Goal: Task Accomplishment & Management: Manage account settings

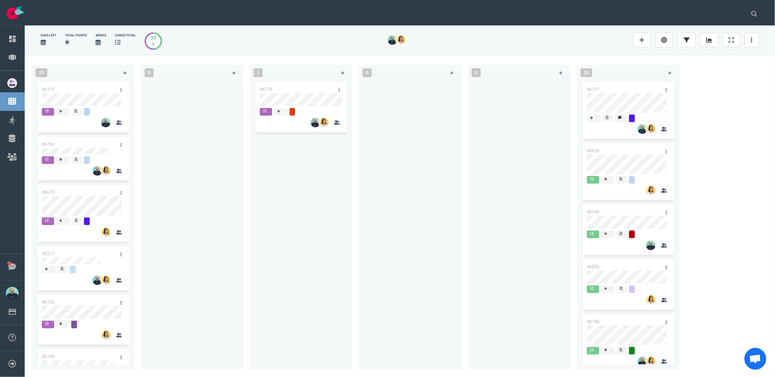
scroll to position [743, 0]
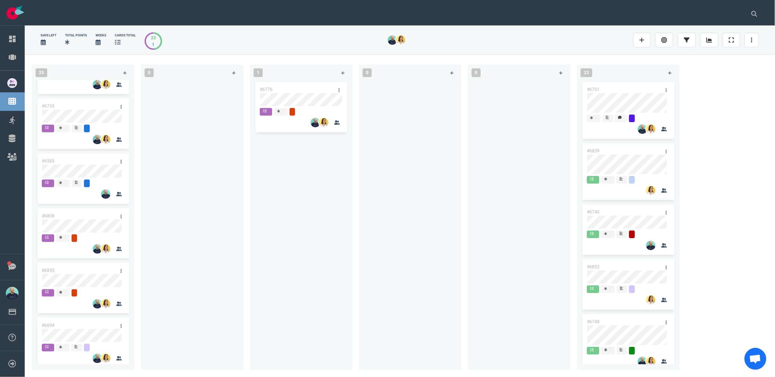
click at [303, 241] on div "#6776" at bounding box center [301, 220] width 94 height 281
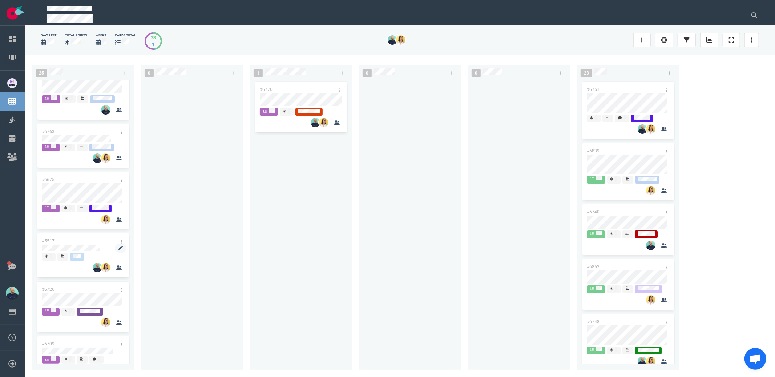
scroll to position [0, 0]
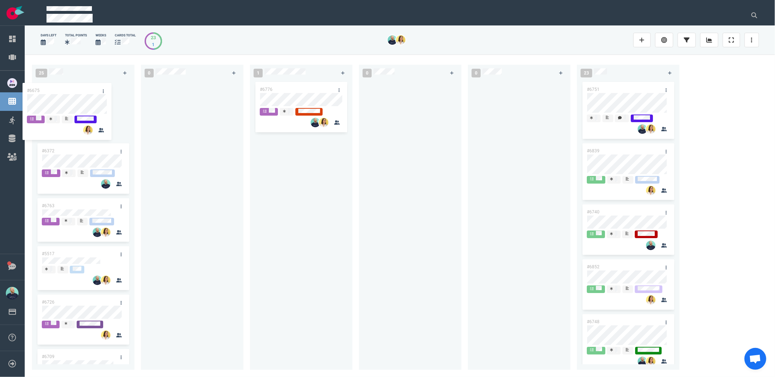
click at [61, 106] on div "#6372 #6763 #6675 #5517 #6726 #6709 #6500 #6662 #6252 #6678 #6705 #6626 #6672 #…" at bounding box center [83, 220] width 94 height 281
click at [197, 158] on div at bounding box center [192, 220] width 94 height 281
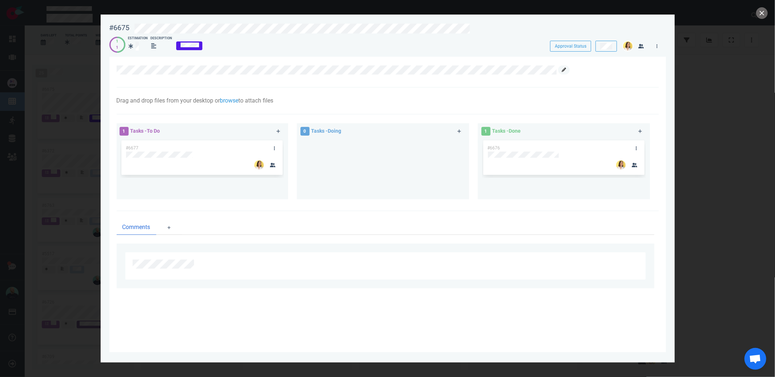
click at [565, 72] on link at bounding box center [564, 69] width 12 height 9
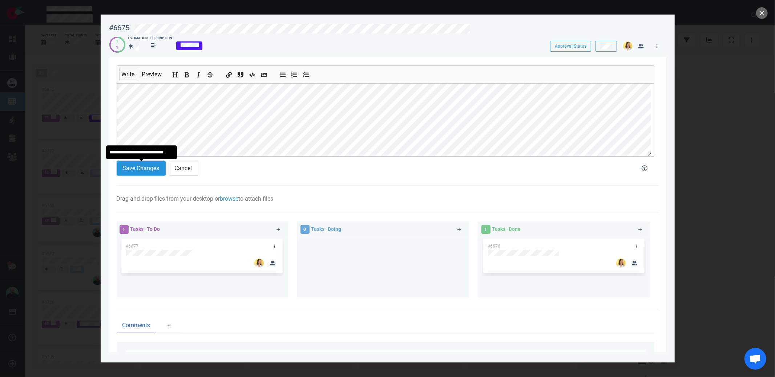
click at [152, 171] on button "Save Changes" at bounding box center [141, 168] width 49 height 15
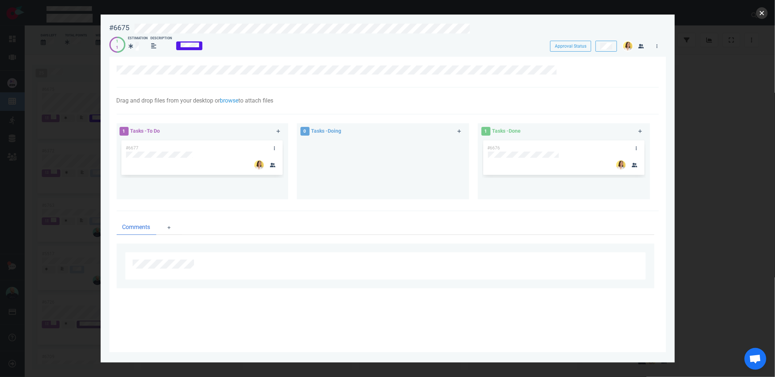
click at [759, 14] on button "close" at bounding box center [762, 13] width 12 height 12
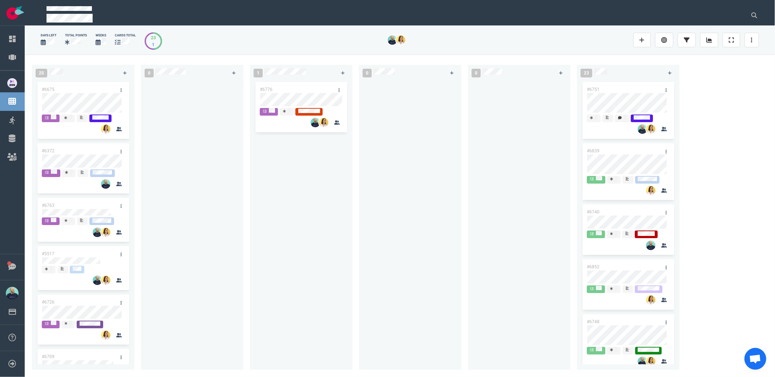
click at [213, 160] on div at bounding box center [192, 220] width 94 height 281
click at [166, 161] on div at bounding box center [192, 220] width 94 height 281
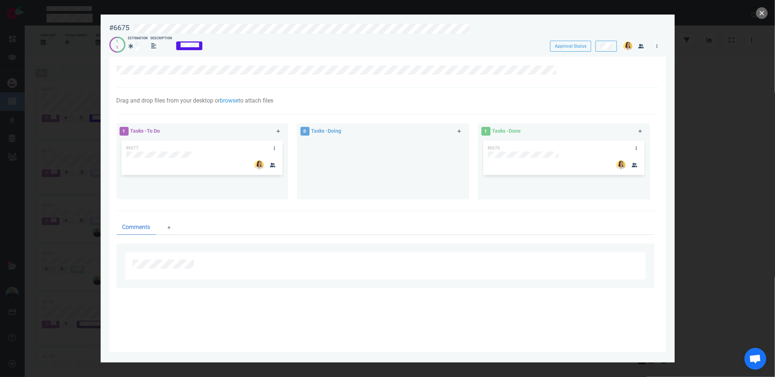
click at [221, 32] on div "#6675 Approval Status 1 1 Estimation Description Approval Status" at bounding box center [387, 35] width 557 height 32
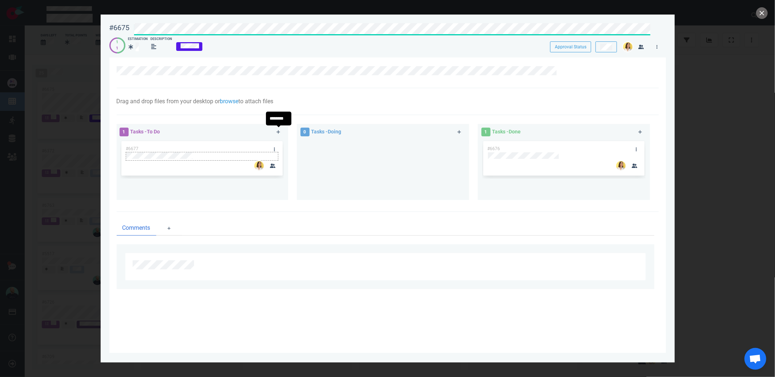
click at [185, 159] on div at bounding box center [202, 156] width 153 height 9
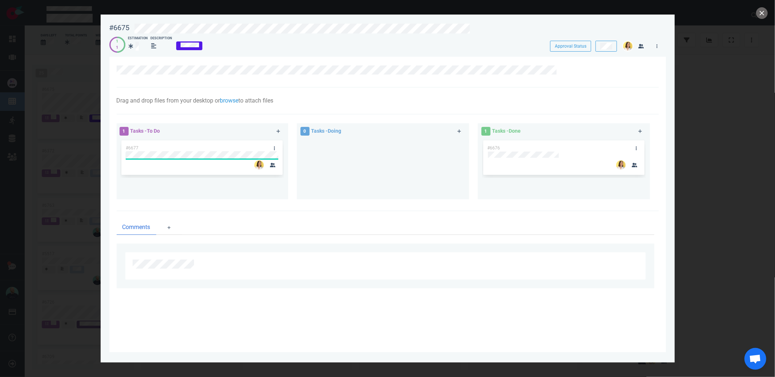
click at [180, 156] on div "#6677" at bounding box center [202, 157] width 153 height 35
click at [175, 156] on div "#6677" at bounding box center [202, 157] width 153 height 35
click at [141, 162] on div "#6677" at bounding box center [201, 166] width 163 height 54
click at [342, 164] on div at bounding box center [382, 166] width 163 height 54
click at [389, 138] on div "0 Tasks - Doing" at bounding box center [375, 131] width 158 height 18
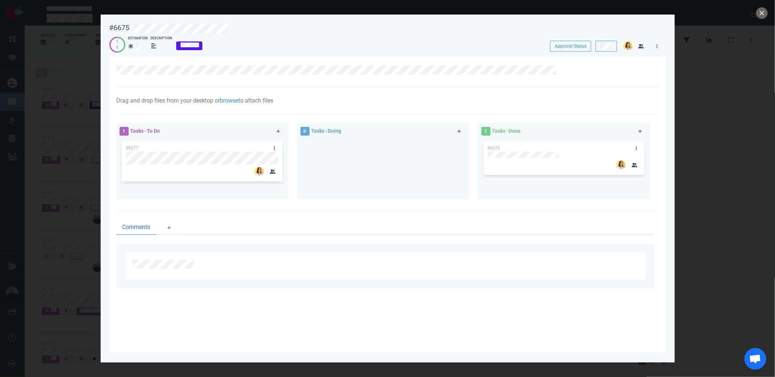
click at [370, 187] on div at bounding box center [382, 166] width 163 height 54
click at [658, 47] on link at bounding box center [657, 45] width 12 height 9
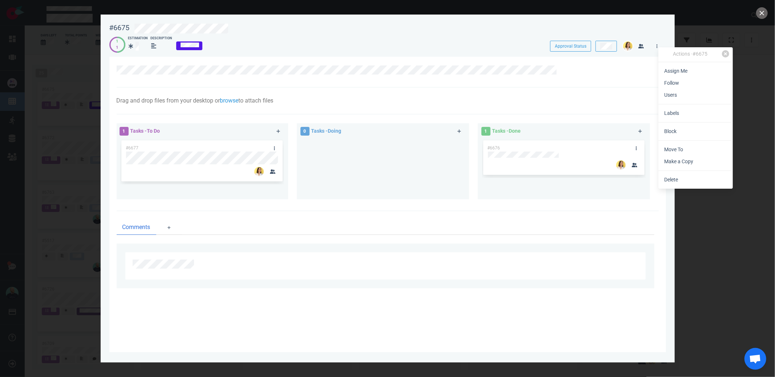
click at [669, 68] on link "Assign Me" at bounding box center [695, 71] width 74 height 12
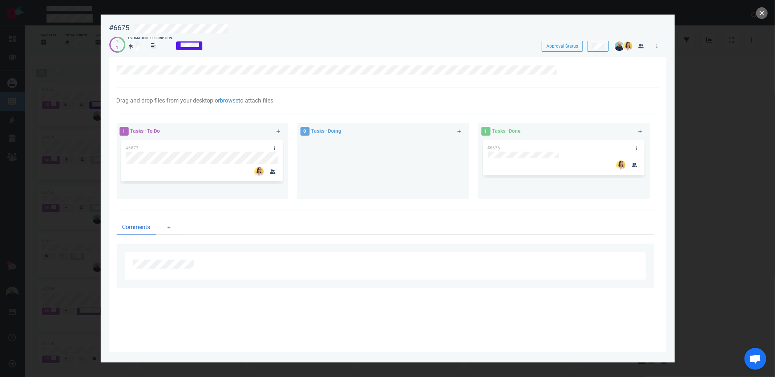
click at [343, 163] on div at bounding box center [382, 166] width 163 height 54
click at [341, 175] on div at bounding box center [382, 166] width 163 height 54
click at [763, 8] on button "close" at bounding box center [762, 13] width 12 height 12
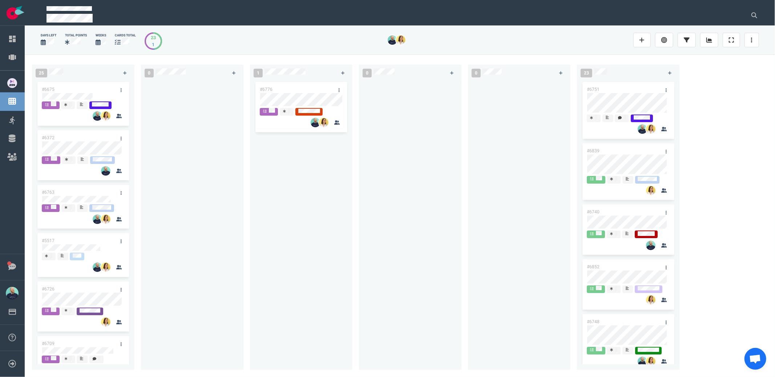
click at [335, 248] on div "#6776" at bounding box center [301, 220] width 94 height 281
click at [237, 207] on div at bounding box center [192, 220] width 94 height 281
click at [170, 195] on div at bounding box center [192, 220] width 94 height 281
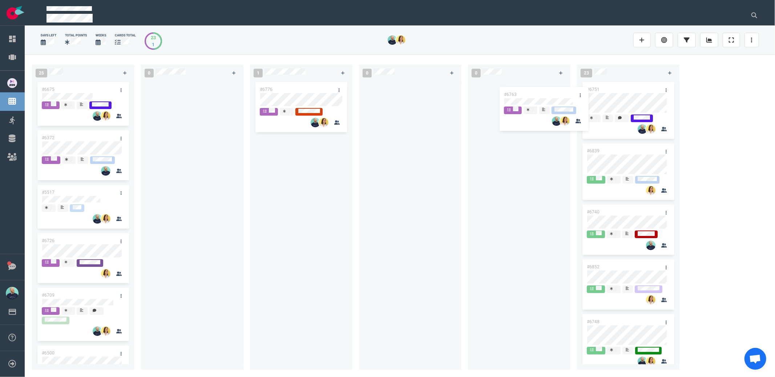
click at [543, 103] on div "25 #6675 #6372 #6763 #5517 #6726 #6709 #6500 #6662 #6252 #6678 #6705 #6626 #667…" at bounding box center [400, 215] width 750 height 322
click at [512, 169] on div "#6763" at bounding box center [519, 220] width 94 height 281
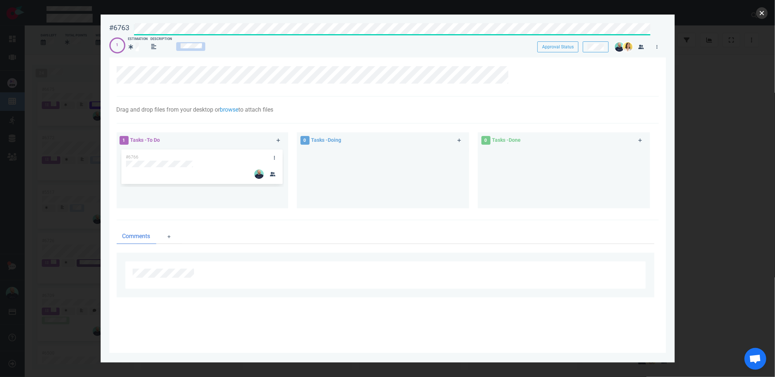
click at [759, 15] on button "close" at bounding box center [762, 13] width 12 height 12
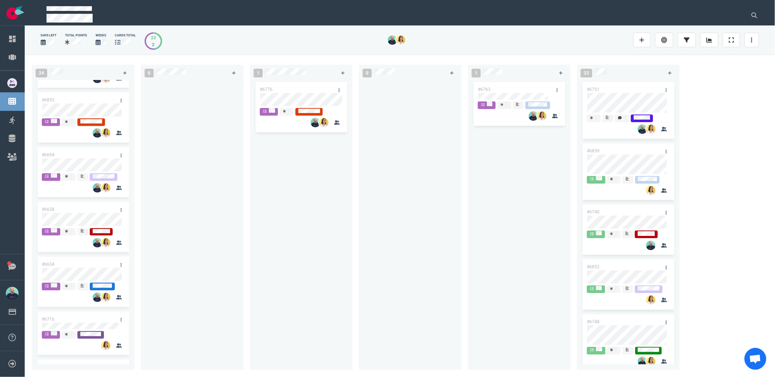
scroll to position [866, 0]
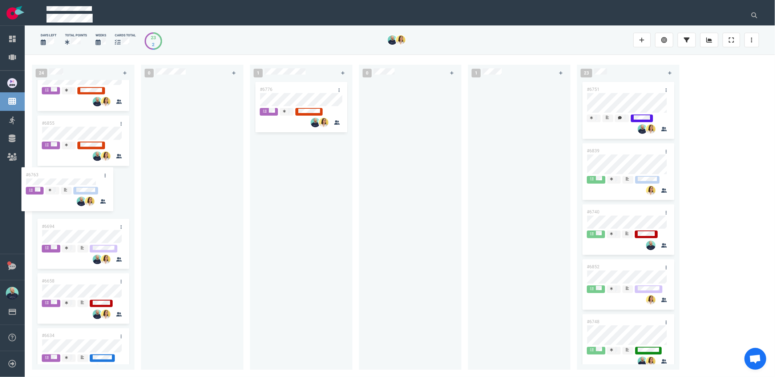
drag, startPoint x: 526, startPoint y: 84, endPoint x: 102, endPoint y: 192, distance: 436.8
click at [75, 171] on div "24 #6675 #6372 #5517 #6726 #6709 #6500 #6662 #6252 #6678 #6705 #6626 #6672 #663…" at bounding box center [400, 215] width 750 height 322
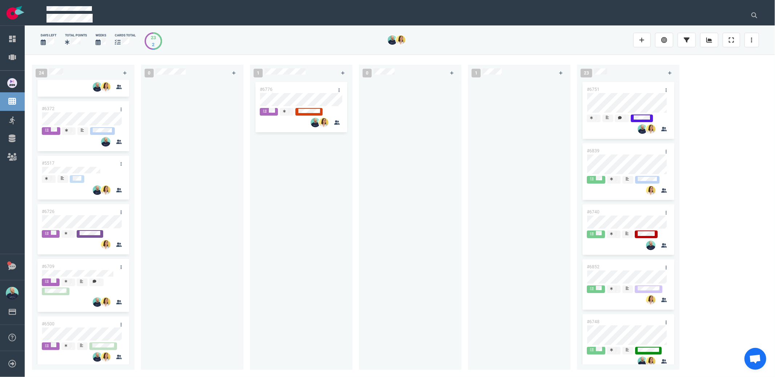
scroll to position [0, 0]
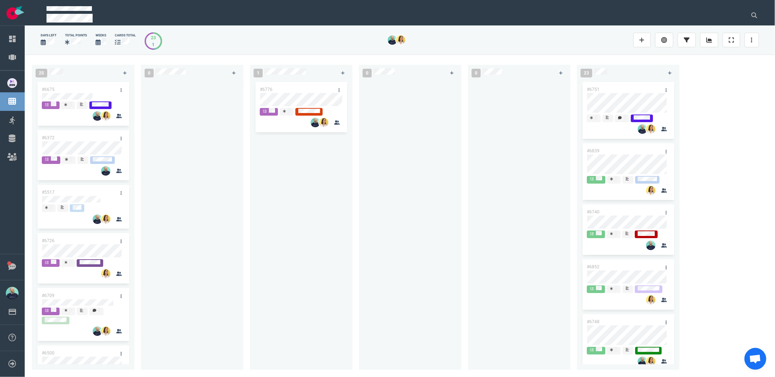
click at [68, 129] on div "#6372" at bounding box center [83, 156] width 94 height 55
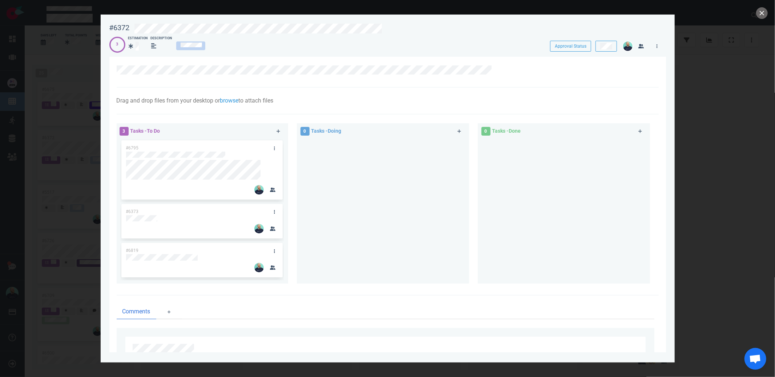
click at [370, 223] on div at bounding box center [382, 208] width 163 height 139
click at [358, 218] on div at bounding box center [382, 208] width 163 height 139
click at [354, 229] on div at bounding box center [382, 208] width 163 height 139
click at [278, 132] on icon at bounding box center [278, 131] width 4 height 4
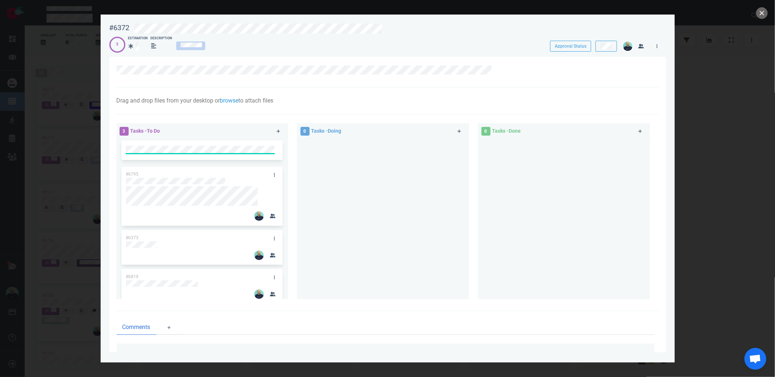
click at [371, 233] on div at bounding box center [382, 216] width 163 height 154
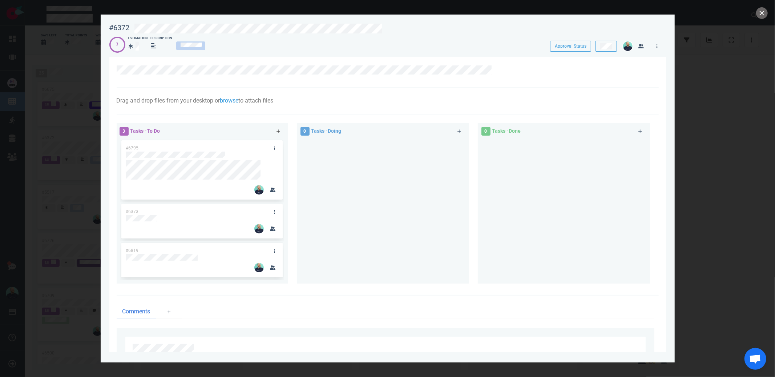
click at [278, 132] on icon at bounding box center [278, 131] width 4 height 4
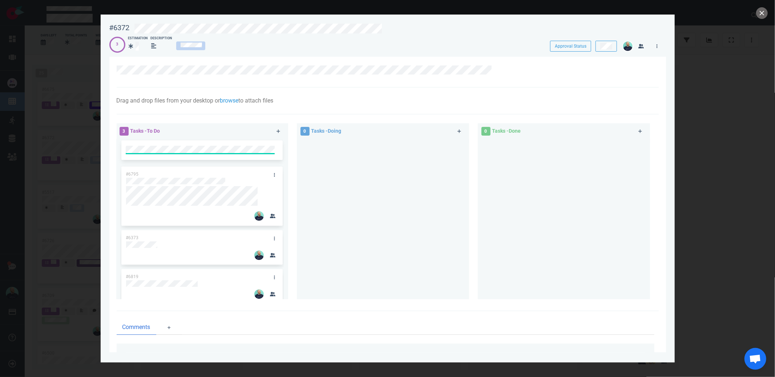
click at [334, 172] on div at bounding box center [382, 216] width 163 height 154
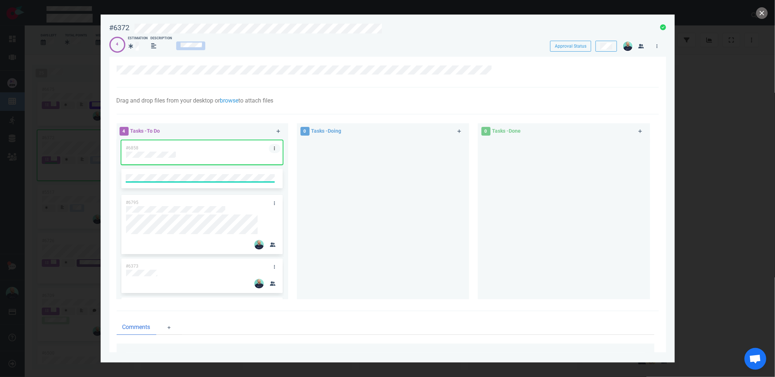
click at [269, 150] on link at bounding box center [275, 148] width 12 height 9
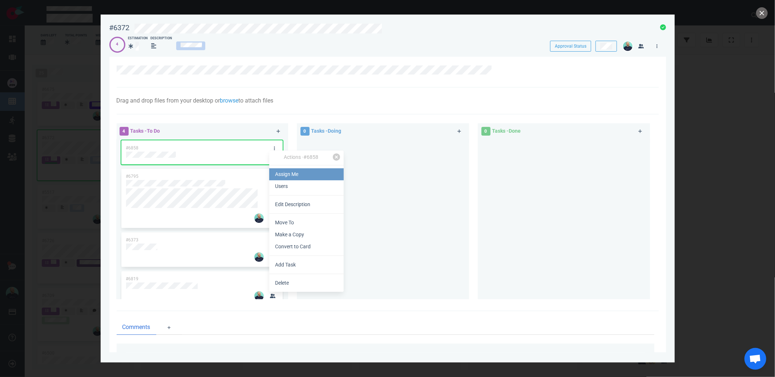
click at [288, 168] on div "Actions · #6858 Assign Me Users Edit Description Move To Make a Copy Convert to…" at bounding box center [306, 220] width 74 height 141
click at [280, 169] on link "Assign Me" at bounding box center [306, 174] width 74 height 12
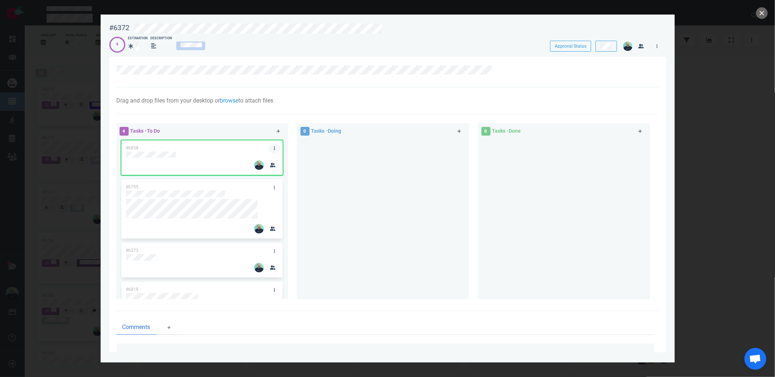
click at [274, 149] on icon at bounding box center [274, 148] width 1 height 4
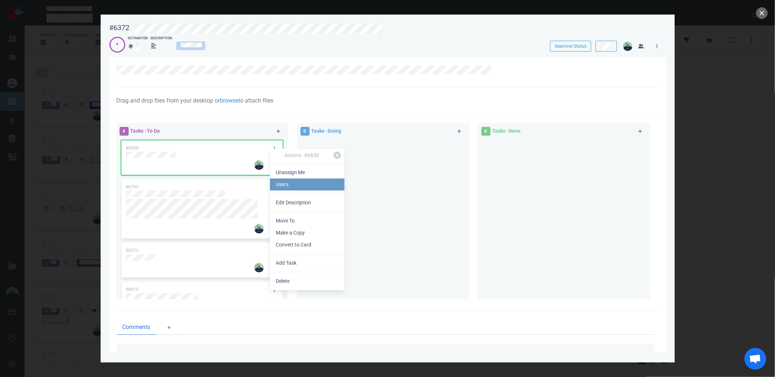
click at [277, 183] on link "Users" at bounding box center [307, 184] width 74 height 12
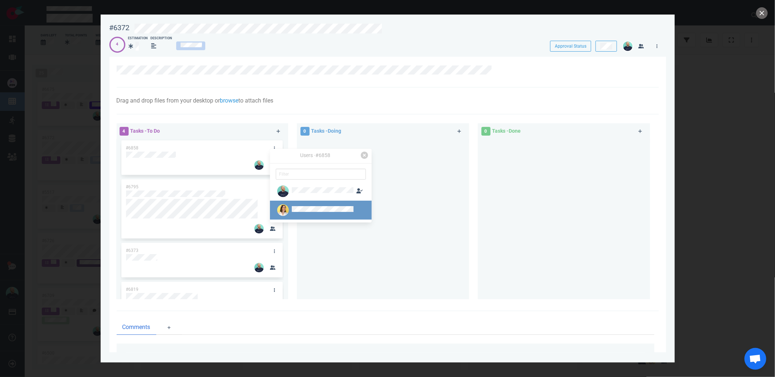
click at [294, 214] on div at bounding box center [315, 210] width 78 height 12
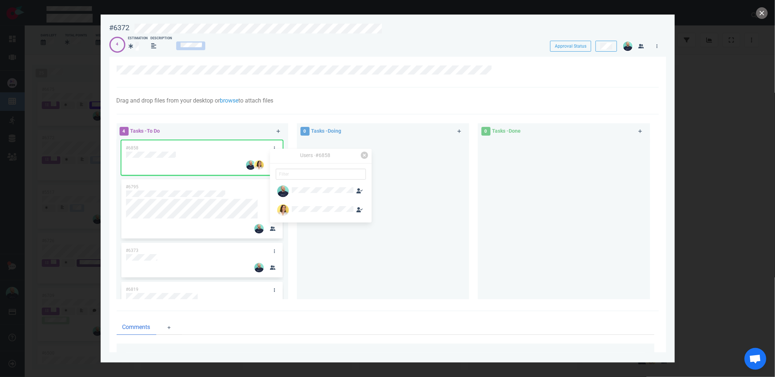
click at [353, 259] on div at bounding box center [382, 216] width 163 height 154
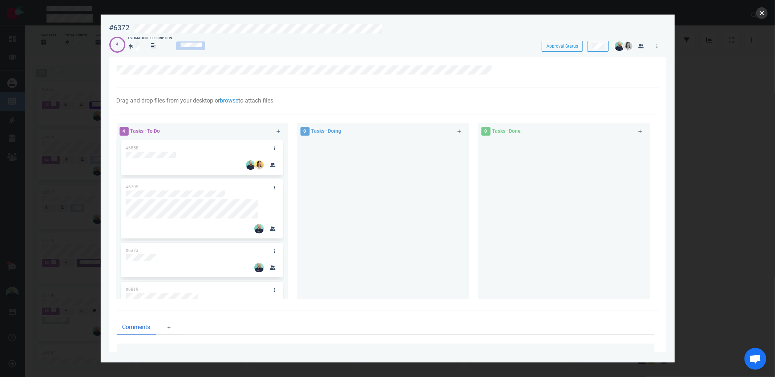
click at [763, 10] on button "close" at bounding box center [762, 13] width 12 height 12
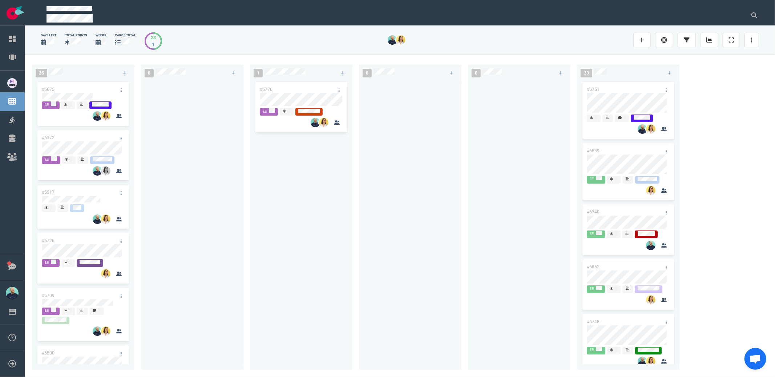
click at [167, 182] on div at bounding box center [192, 220] width 94 height 281
click at [235, 166] on div at bounding box center [192, 220] width 94 height 281
drag, startPoint x: 173, startPoint y: 215, endPoint x: 92, endPoint y: 207, distance: 81.8
click at [173, 215] on div at bounding box center [192, 220] width 94 height 281
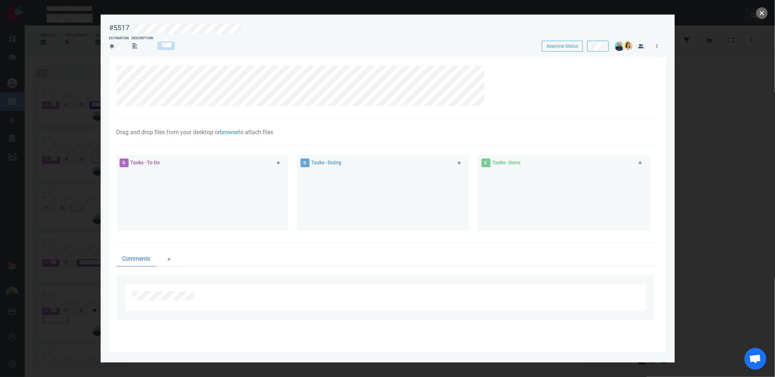
click at [762, 14] on button "close" at bounding box center [762, 13] width 12 height 12
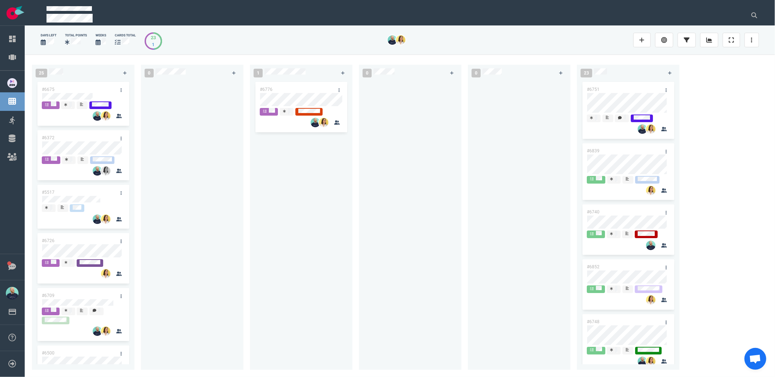
click at [303, 207] on div "#6776" at bounding box center [301, 220] width 94 height 281
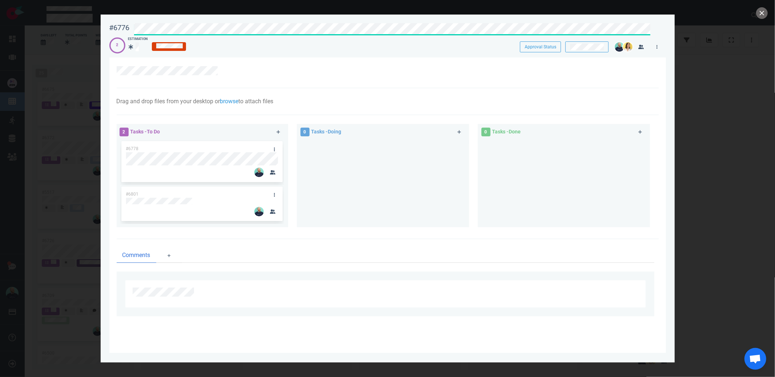
click at [374, 213] on div at bounding box center [382, 181] width 163 height 82
click at [274, 148] on icon at bounding box center [274, 148] width 1 height 4
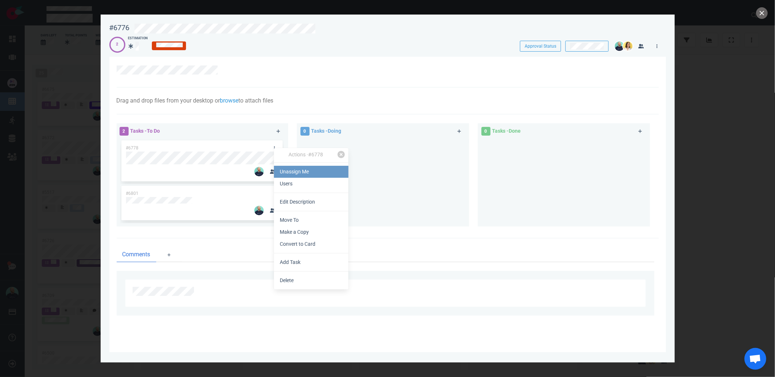
click at [302, 175] on link "Unassign Me" at bounding box center [311, 172] width 74 height 12
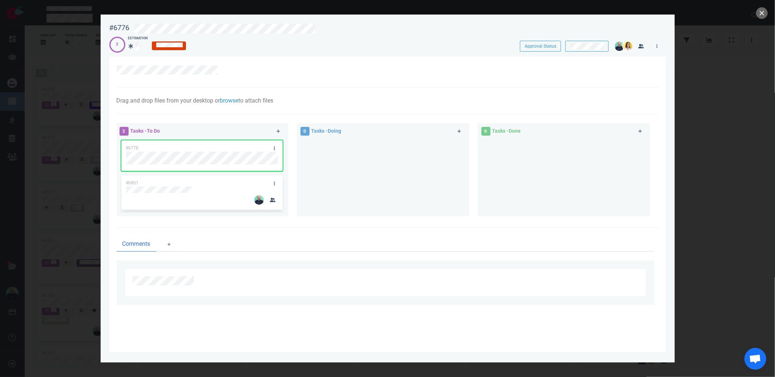
click at [276, 149] on div "#6778 #6801" at bounding box center [201, 174] width 163 height 71
click at [274, 147] on icon at bounding box center [274, 148] width 1 height 4
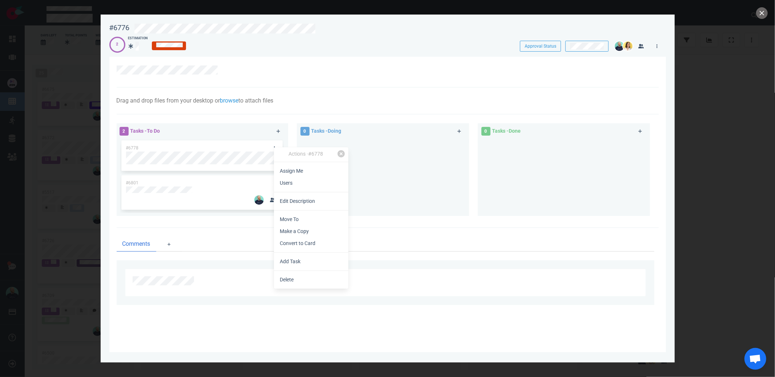
click at [304, 182] on link "Users" at bounding box center [311, 183] width 74 height 12
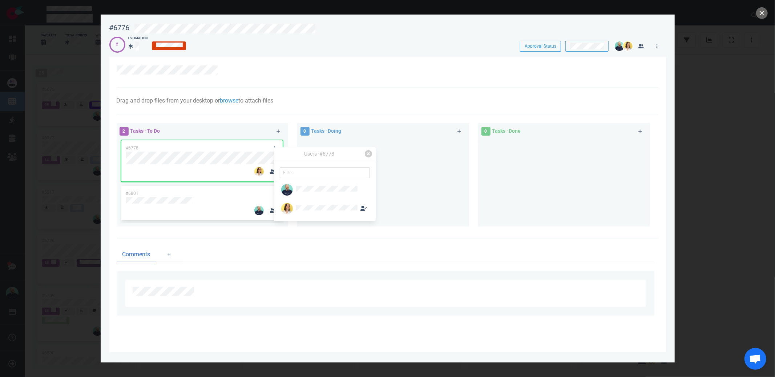
click at [444, 186] on div at bounding box center [382, 180] width 163 height 82
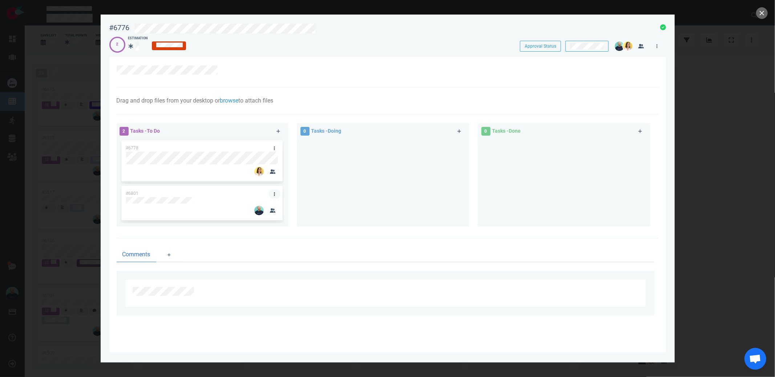
click at [274, 194] on icon at bounding box center [274, 194] width 1 height 4
click at [311, 179] on div at bounding box center [382, 180] width 163 height 82
click at [274, 195] on icon at bounding box center [274, 194] width 1 height 4
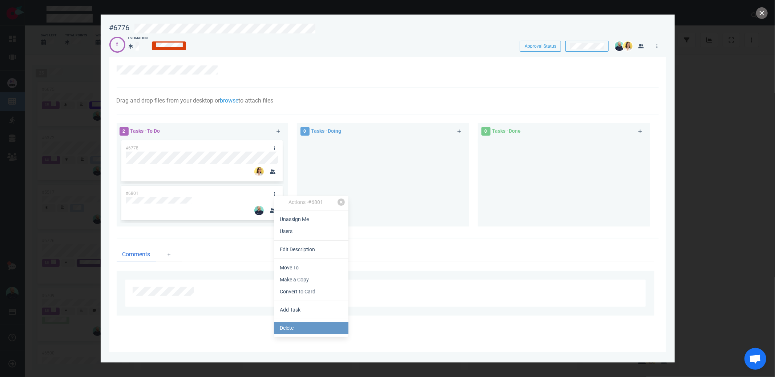
click at [286, 330] on link "Delete" at bounding box center [311, 328] width 74 height 12
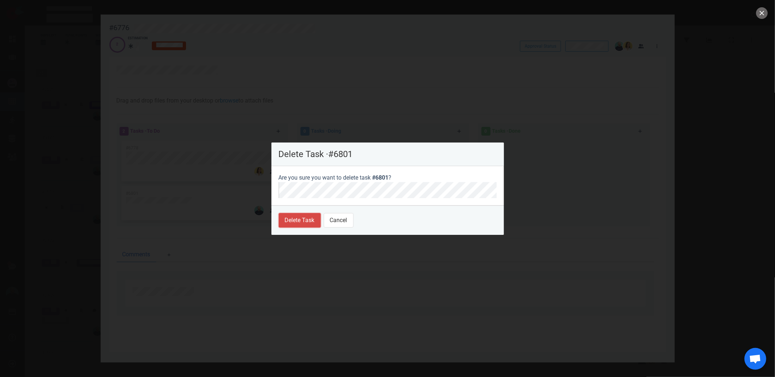
click at [298, 221] on button "Delete Task" at bounding box center [300, 220] width 42 height 15
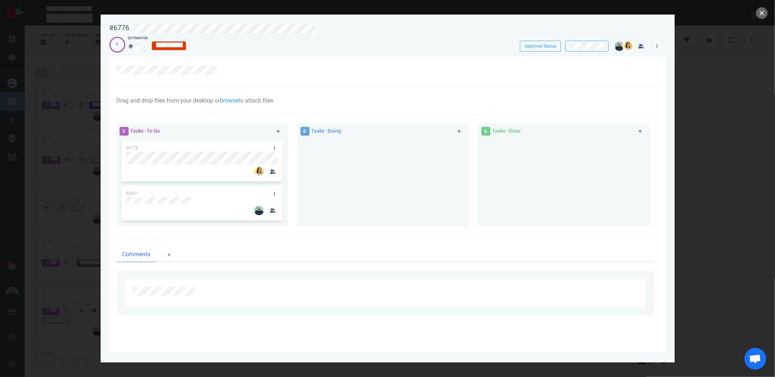
click at [375, 193] on div at bounding box center [383, 183] width 172 height 88
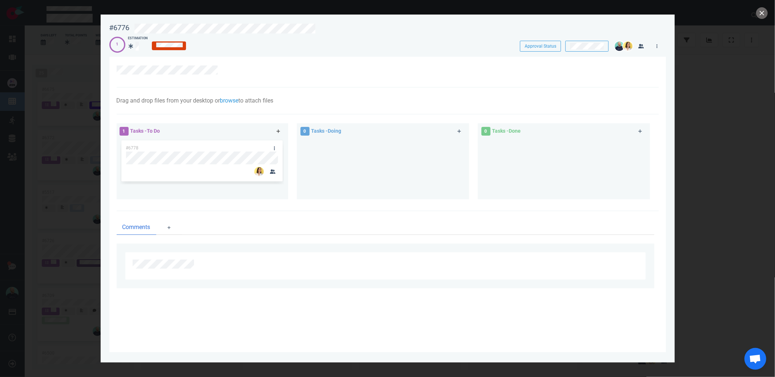
click at [279, 131] on icon at bounding box center [278, 131] width 4 height 4
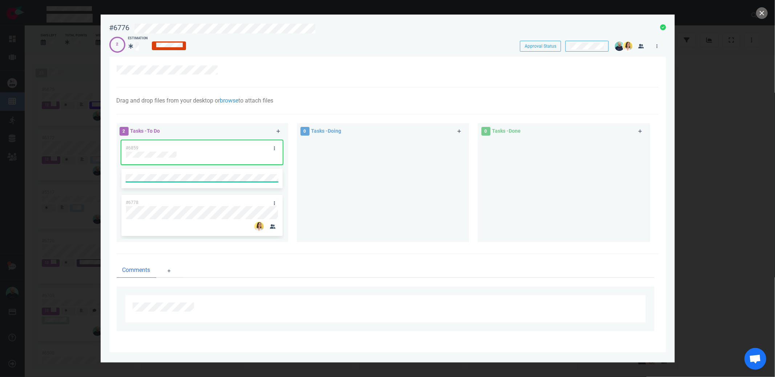
click at [321, 176] on div at bounding box center [382, 188] width 163 height 98
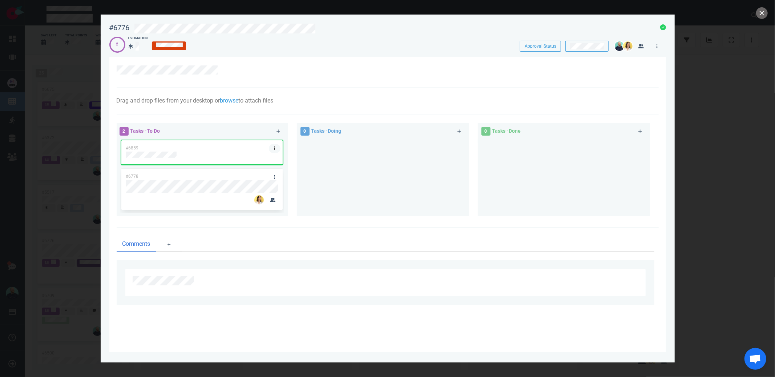
click at [274, 148] on link at bounding box center [275, 148] width 12 height 9
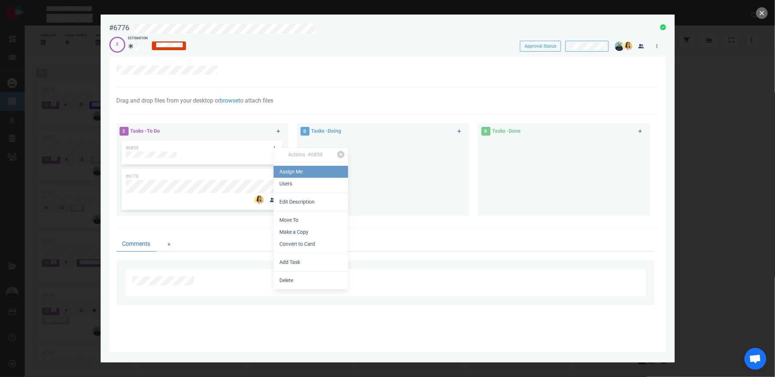
click at [294, 172] on link "Assign Me" at bounding box center [311, 172] width 74 height 12
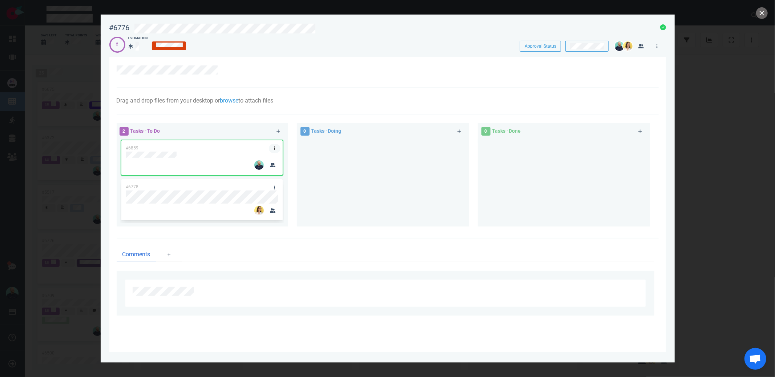
click at [274, 150] on icon at bounding box center [274, 148] width 1 height 4
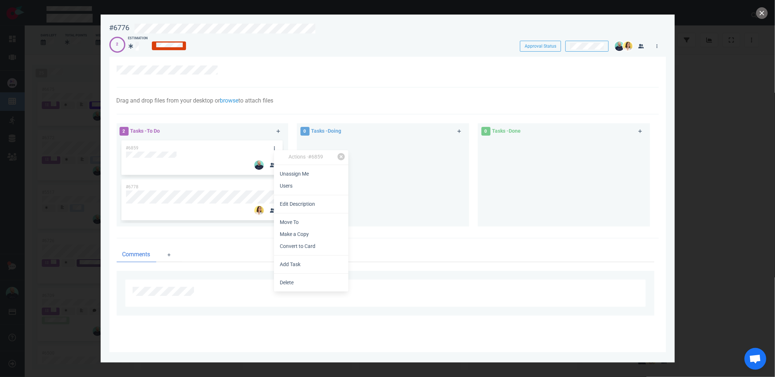
click at [283, 187] on link "Users" at bounding box center [311, 186] width 74 height 12
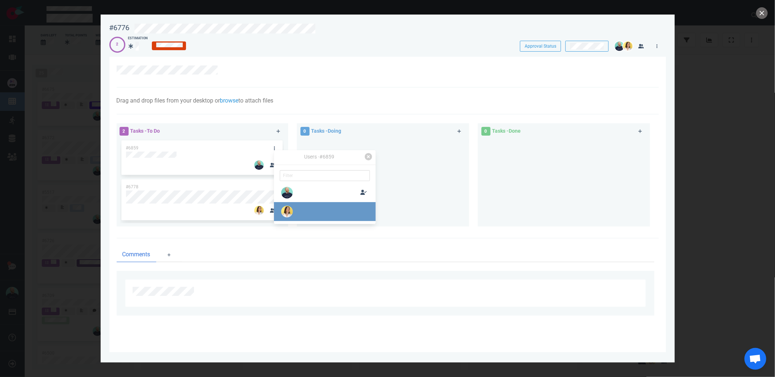
click at [302, 206] on div at bounding box center [319, 212] width 78 height 12
click at [476, 186] on div "0 Tasks - Doing" at bounding box center [387, 176] width 181 height 114
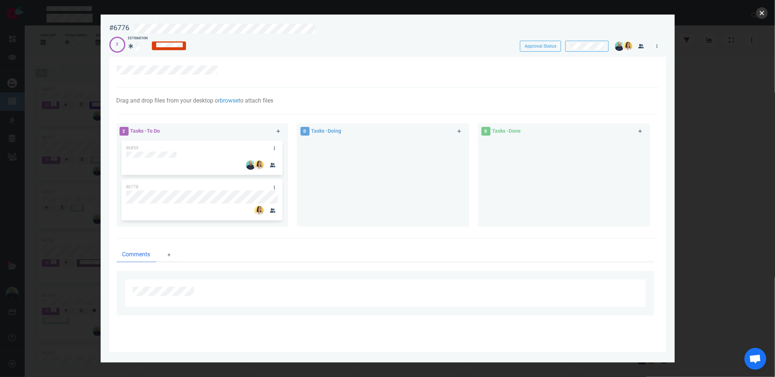
click at [760, 12] on button "close" at bounding box center [762, 13] width 12 height 12
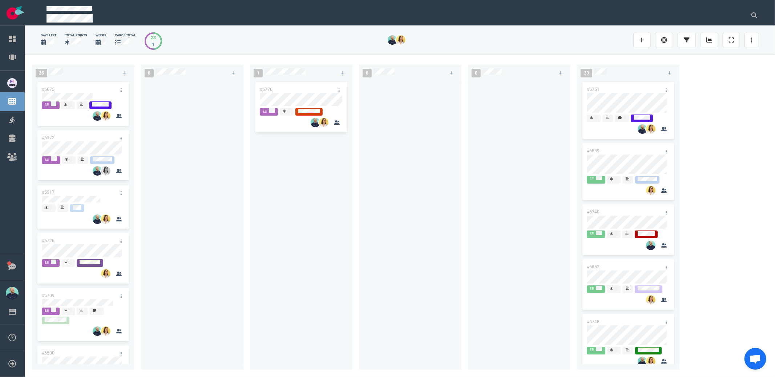
click at [293, 220] on div "#6776" at bounding box center [301, 220] width 94 height 281
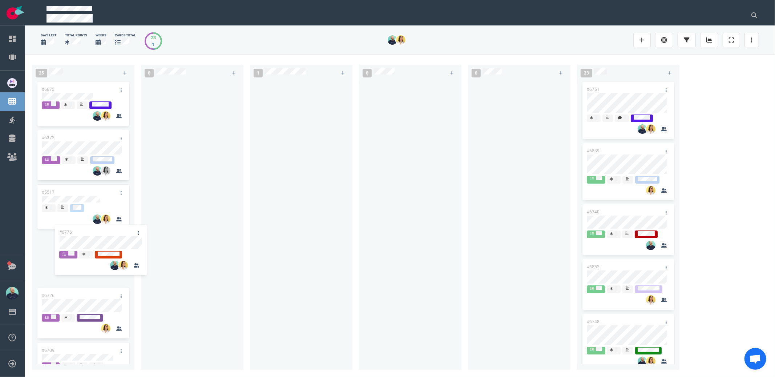
drag, startPoint x: 288, startPoint y: 85, endPoint x: 81, endPoint y: 230, distance: 252.4
click at [81, 230] on div "25 #6675 #6372 #5517 #6726 #6709 #6500 #6662 #6252 #6678 #6705 #6626 #6672 #663…" at bounding box center [400, 215] width 750 height 322
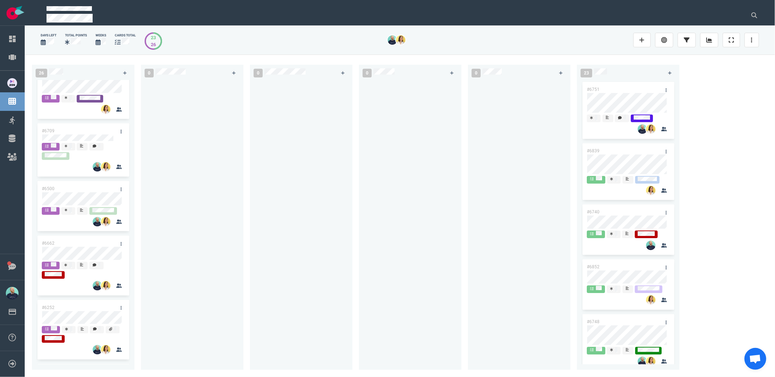
scroll to position [251, 0]
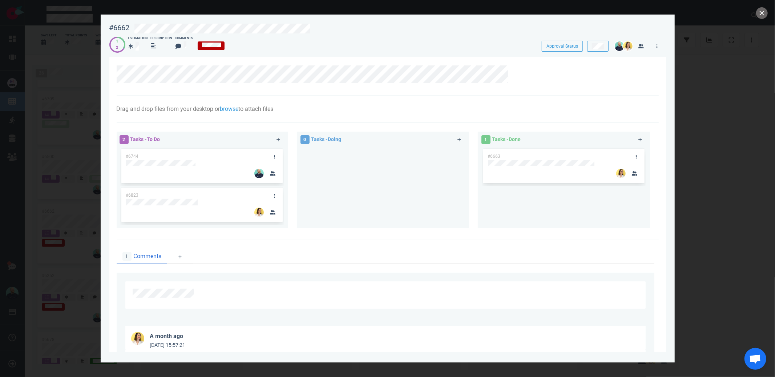
click at [344, 183] on div at bounding box center [382, 184] width 163 height 75
click at [765, 12] on button "close" at bounding box center [762, 13] width 12 height 12
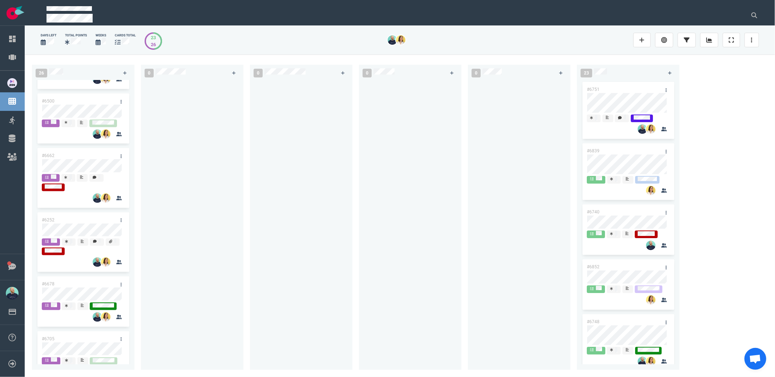
scroll to position [302, 0]
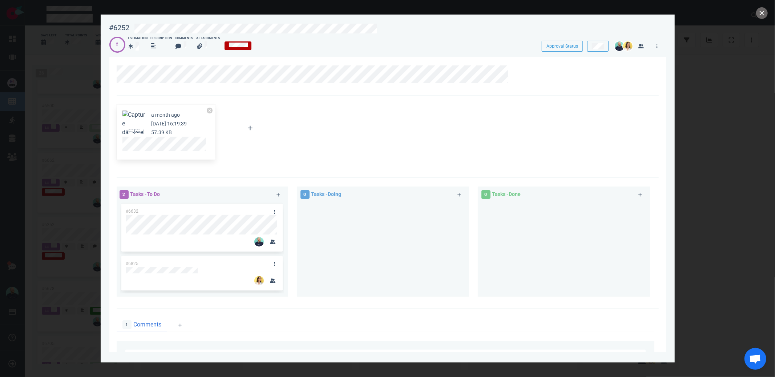
click at [388, 245] on div at bounding box center [382, 246] width 163 height 88
click at [765, 13] on button "close" at bounding box center [762, 13] width 12 height 12
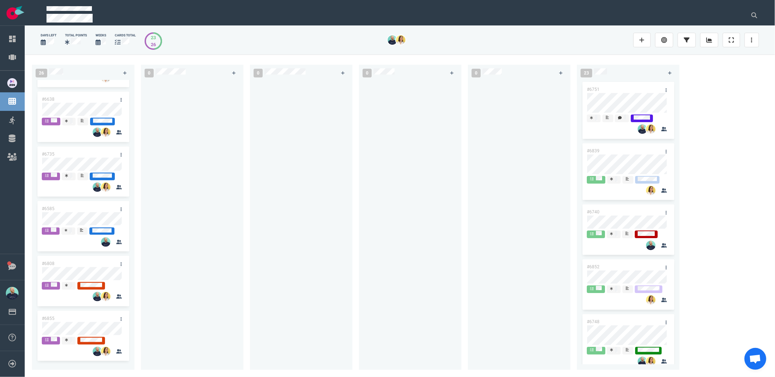
scroll to position [772, 0]
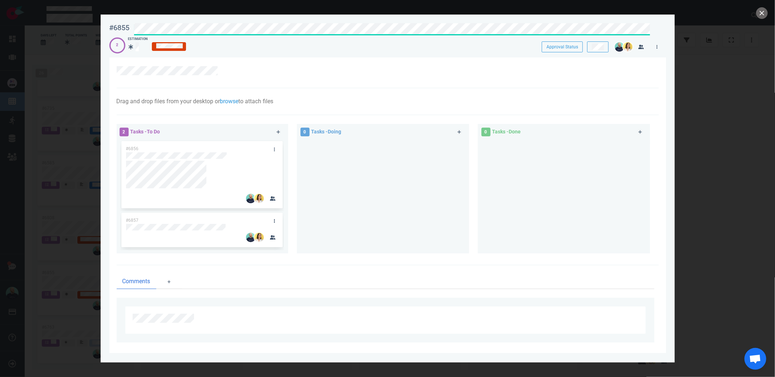
click at [134, 25] on div at bounding box center [391, 28] width 522 height 18
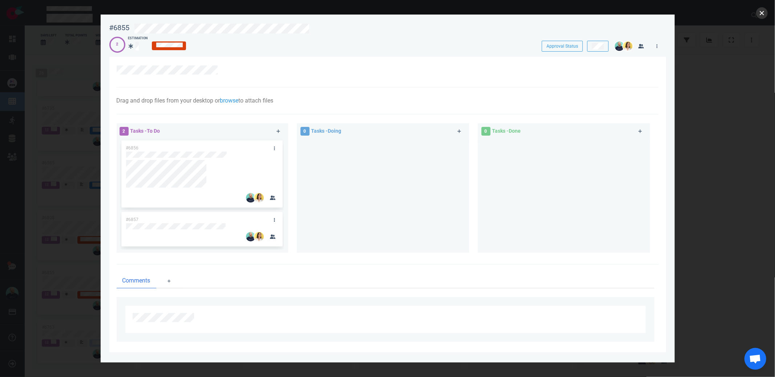
click at [759, 16] on button "close" at bounding box center [762, 13] width 12 height 12
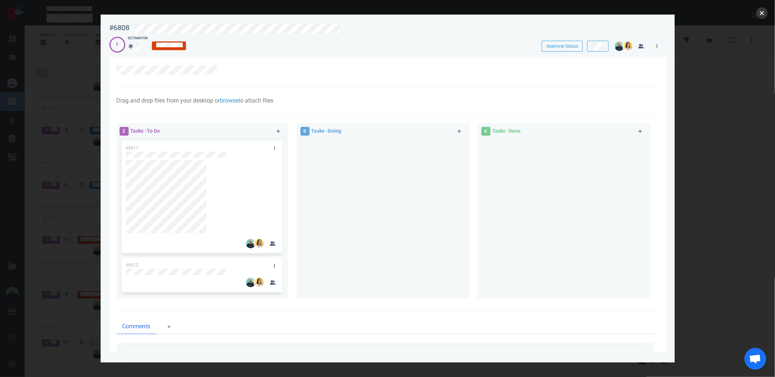
click at [758, 15] on button "close" at bounding box center [762, 13] width 12 height 12
click at [274, 147] on icon at bounding box center [274, 148] width 1 height 4
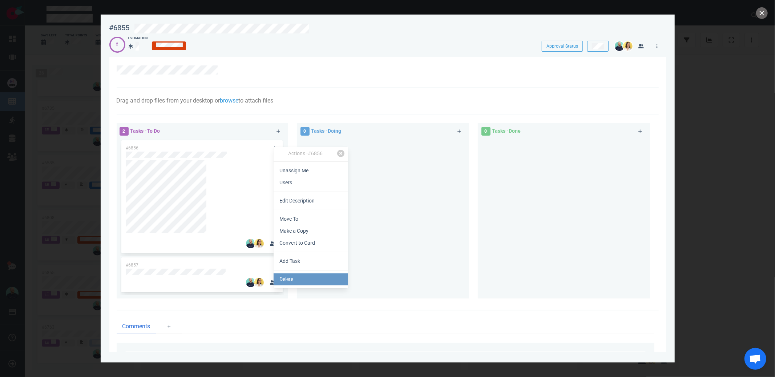
click at [304, 274] on link "Delete" at bounding box center [311, 279] width 74 height 12
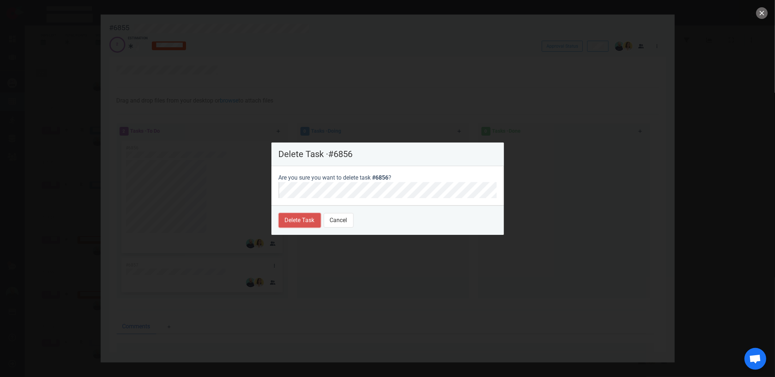
click at [316, 222] on button "Delete Task" at bounding box center [300, 220] width 42 height 15
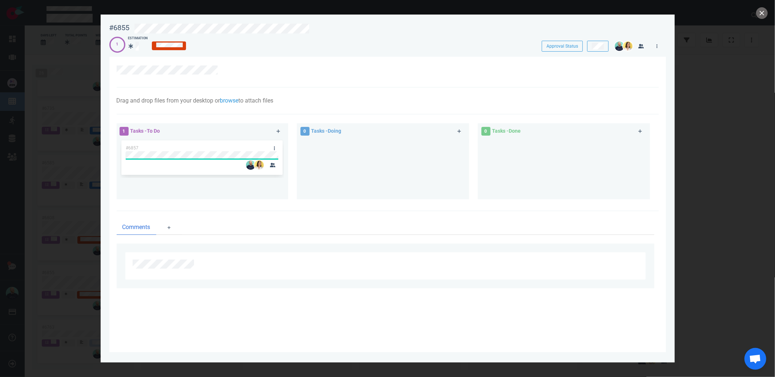
click at [180, 155] on div "#6857" at bounding box center [202, 157] width 153 height 35
click at [197, 154] on div at bounding box center [202, 155] width 152 height 7
click at [159, 157] on div "#6857" at bounding box center [202, 157] width 153 height 35
click at [276, 131] on link at bounding box center [279, 131] width 12 height 9
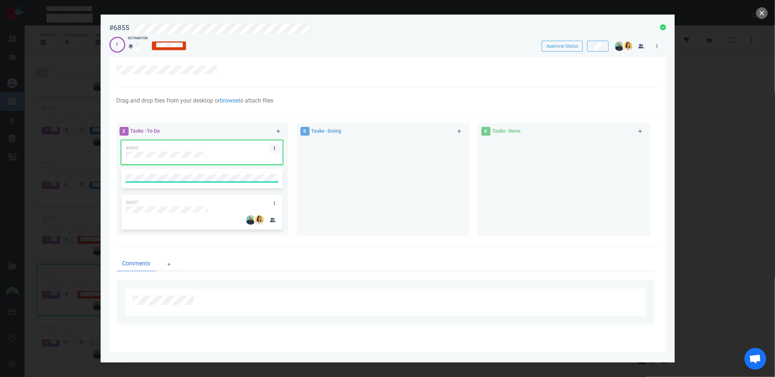
scroll to position [724, 0]
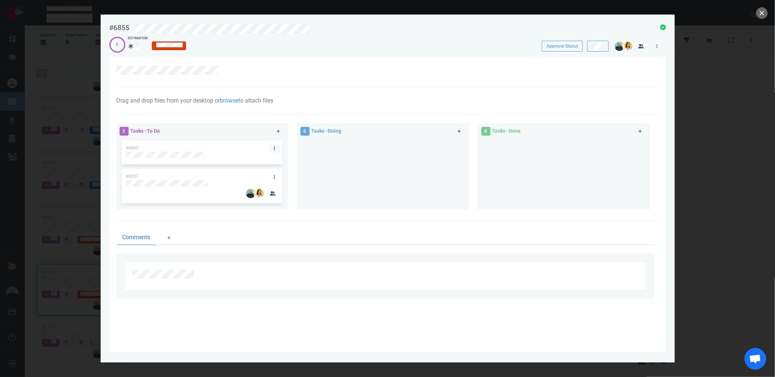
click at [276, 148] on link at bounding box center [275, 148] width 12 height 9
click at [286, 167] on link "Assign Me" at bounding box center [313, 171] width 74 height 12
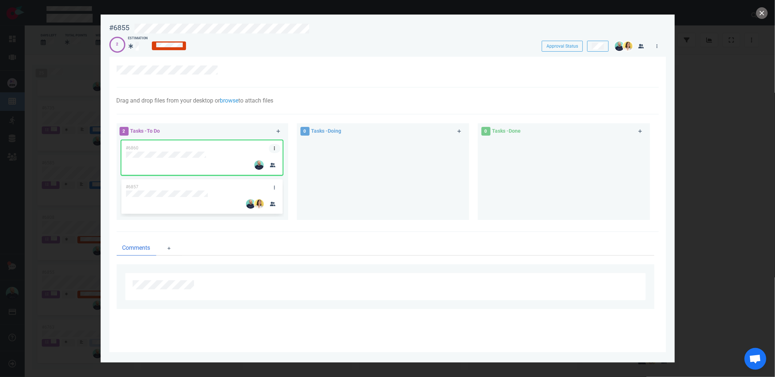
click at [271, 150] on link at bounding box center [275, 148] width 12 height 9
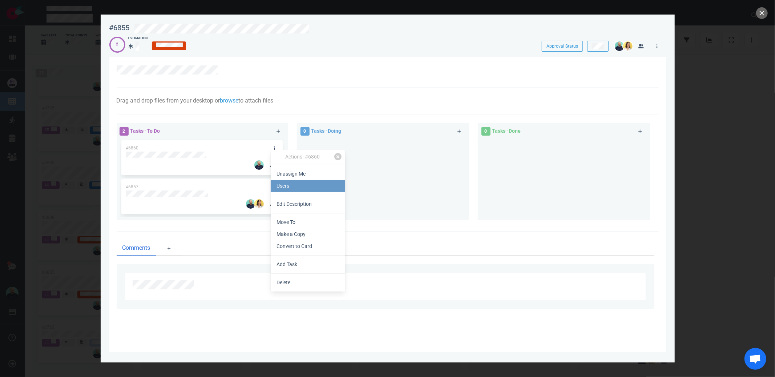
click at [288, 183] on link "Users" at bounding box center [308, 186] width 74 height 12
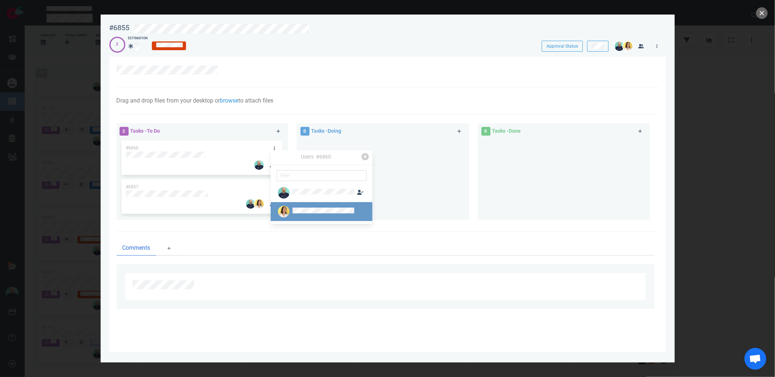
click at [299, 214] on div at bounding box center [323, 211] width 62 height 8
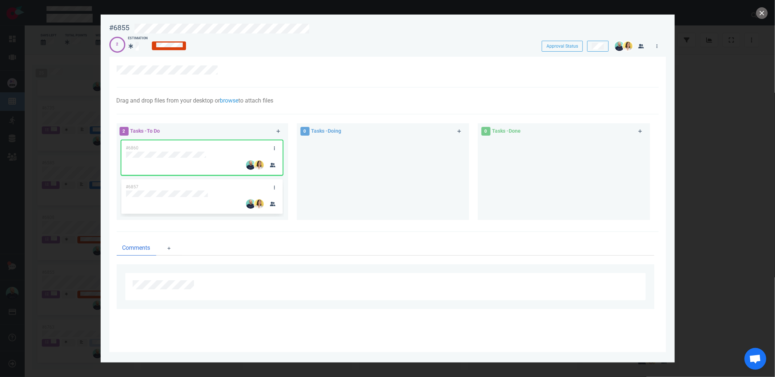
click at [490, 197] on div at bounding box center [563, 176] width 163 height 75
click at [758, 12] on button "close" at bounding box center [762, 13] width 12 height 12
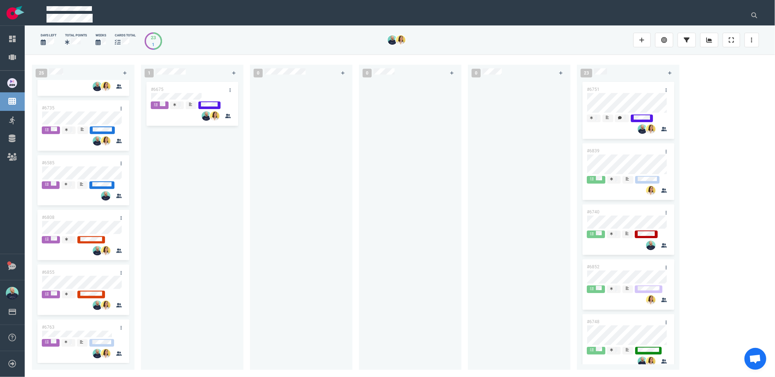
click at [188, 206] on div "#6675" at bounding box center [192, 220] width 94 height 281
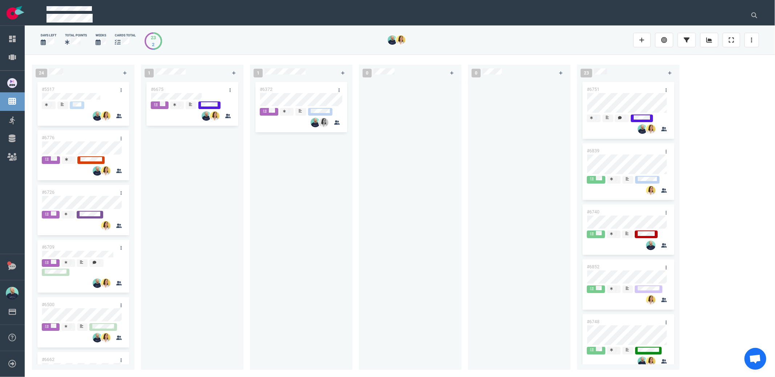
click at [200, 152] on div "#6675" at bounding box center [192, 220] width 94 height 281
click at [341, 92] on link at bounding box center [339, 96] width 12 height 9
click at [339, 90] on icon at bounding box center [339, 90] width 1 height 4
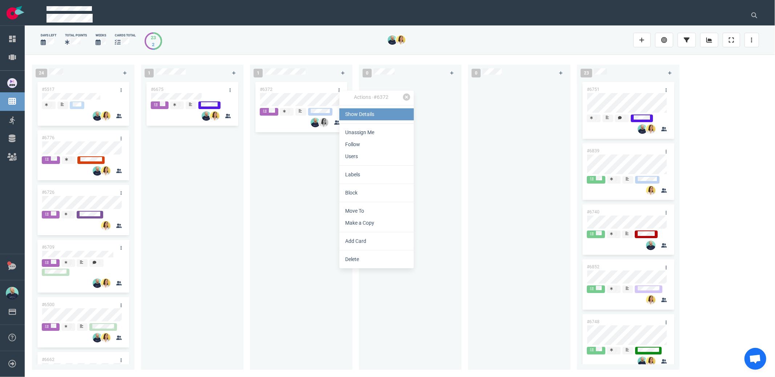
click at [357, 113] on link "Show Details" at bounding box center [376, 114] width 74 height 12
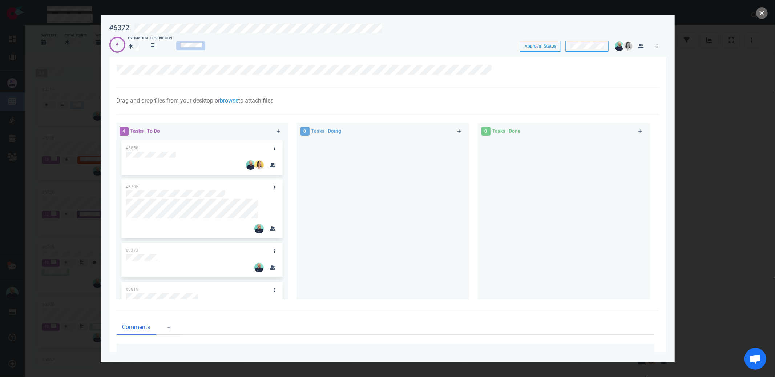
click at [654, 43] on link at bounding box center [657, 45] width 12 height 9
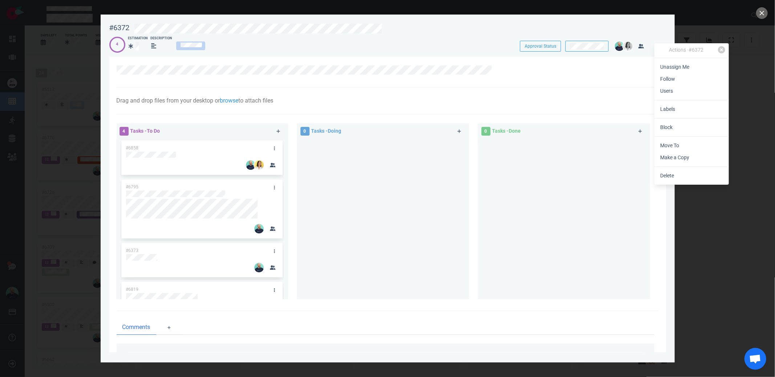
click at [667, 89] on link "Users" at bounding box center [691, 91] width 74 height 12
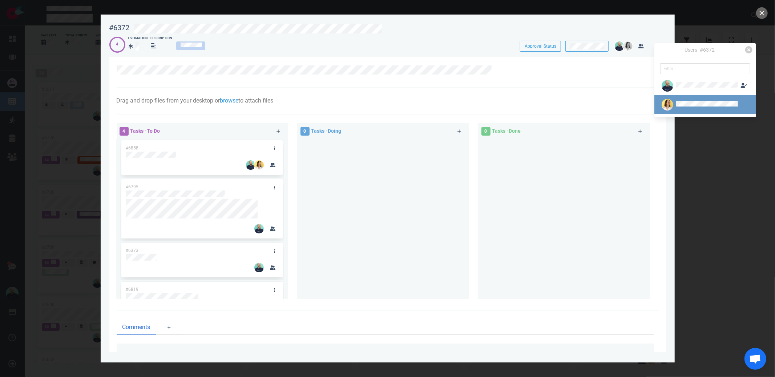
click at [675, 106] on div at bounding box center [707, 105] width 65 height 8
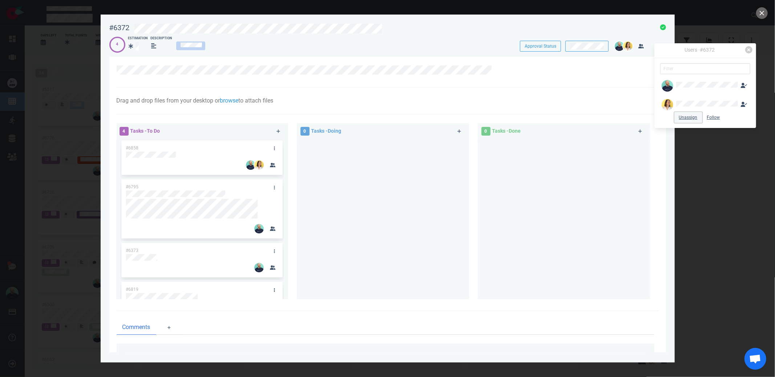
drag, startPoint x: 678, startPoint y: 114, endPoint x: 719, endPoint y: 56, distance: 70.9
click at [679, 114] on button "Unassign" at bounding box center [688, 117] width 28 height 11
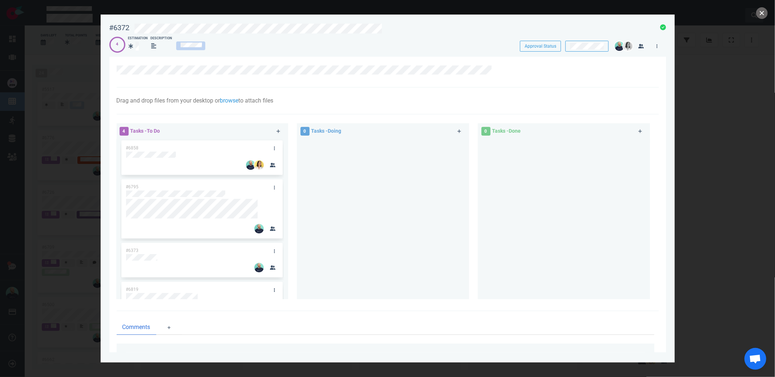
click at [759, 13] on button "close" at bounding box center [762, 13] width 12 height 12
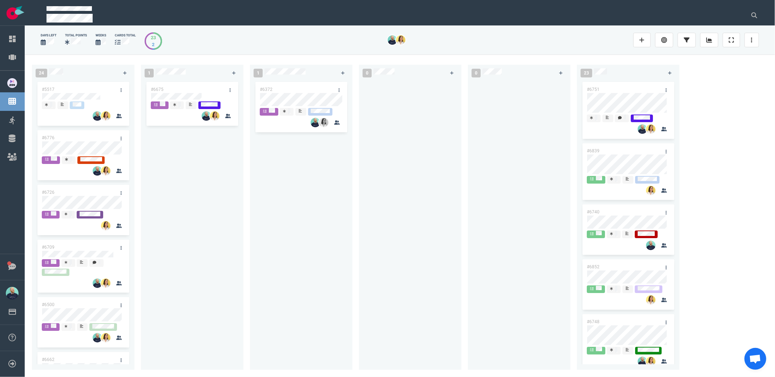
click at [384, 179] on div at bounding box center [410, 220] width 94 height 281
click at [295, 241] on div "#6372" at bounding box center [301, 220] width 94 height 281
click at [328, 270] on div "#6372" at bounding box center [301, 220] width 94 height 281
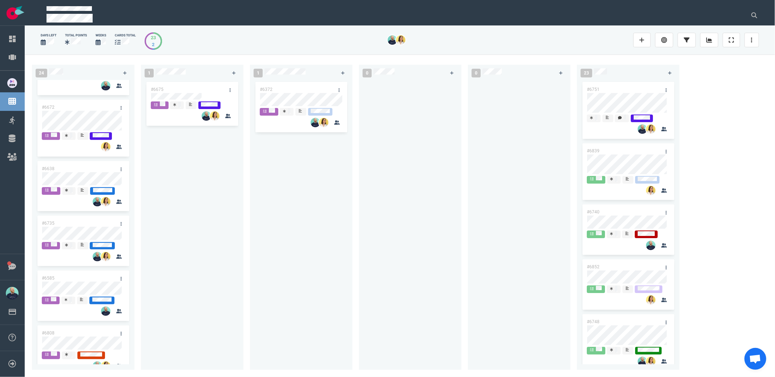
scroll to position [549, 0]
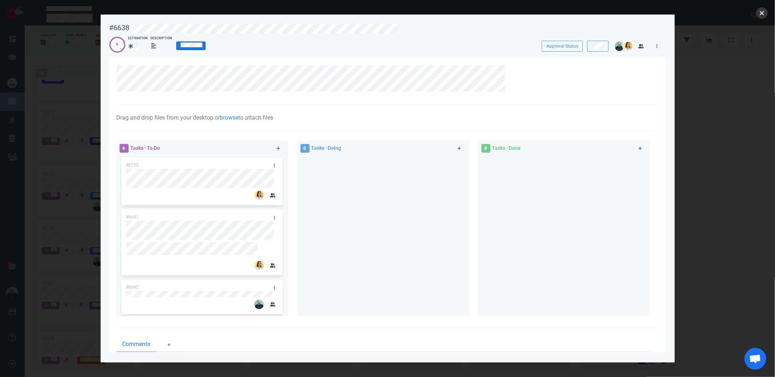
click at [759, 15] on button "close" at bounding box center [762, 13] width 12 height 12
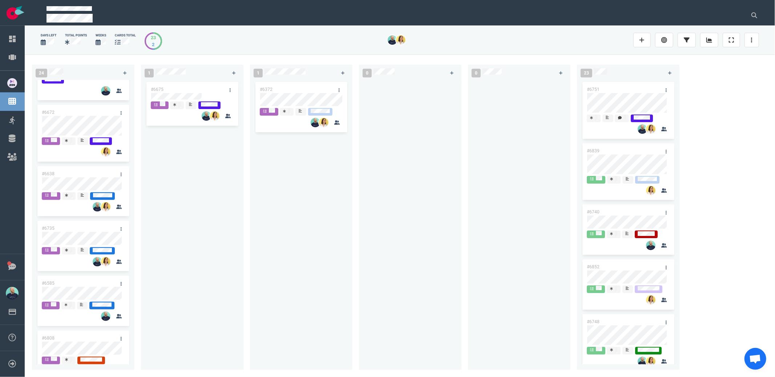
scroll to position [498, 0]
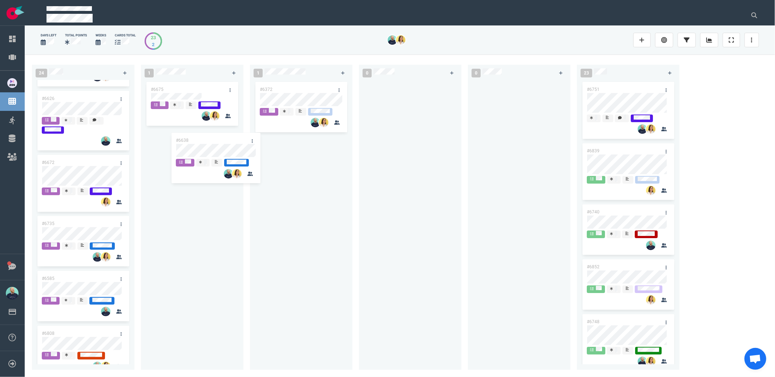
click at [203, 153] on div "24 #5517 #6776 #6726 #6709 #6500 #6662 #6252 #6678 #6705 #6626 #6672 #6638 #673…" at bounding box center [400, 215] width 750 height 322
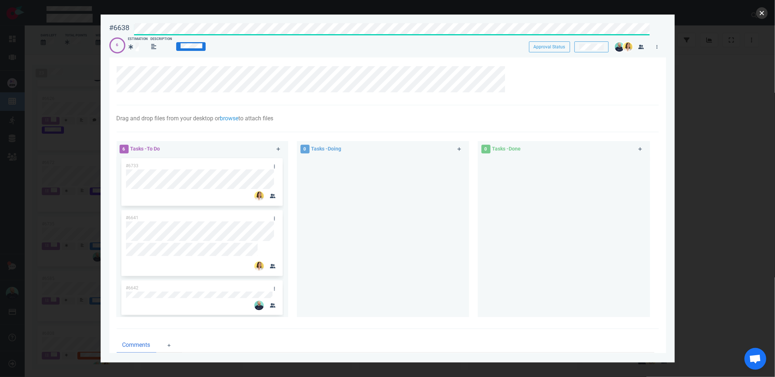
click at [763, 13] on button "close" at bounding box center [762, 13] width 12 height 12
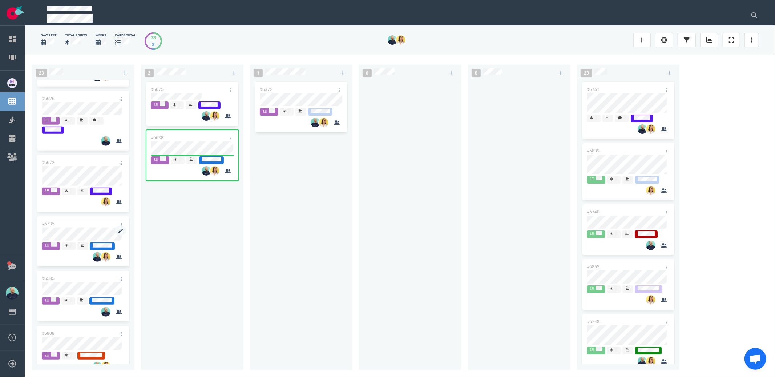
drag, startPoint x: 159, startPoint y: 234, endPoint x: 110, endPoint y: 243, distance: 50.1
click at [159, 234] on div "#6675 #6638" at bounding box center [192, 220] width 94 height 281
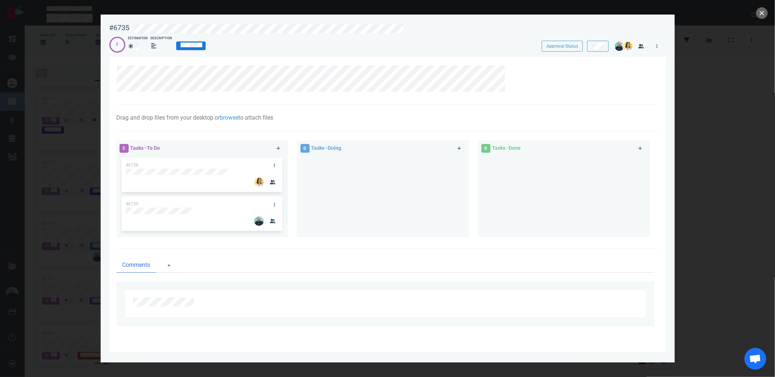
click at [388, 216] on div at bounding box center [382, 193] width 163 height 75
click at [405, 28] on div at bounding box center [392, 29] width 517 height 10
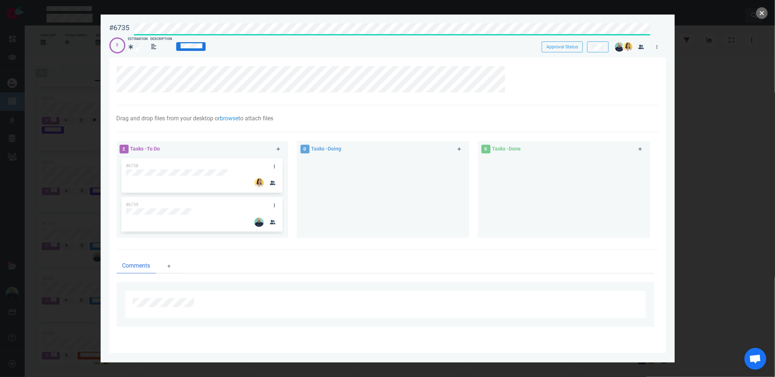
click at [762, 14] on button "close" at bounding box center [762, 13] width 12 height 12
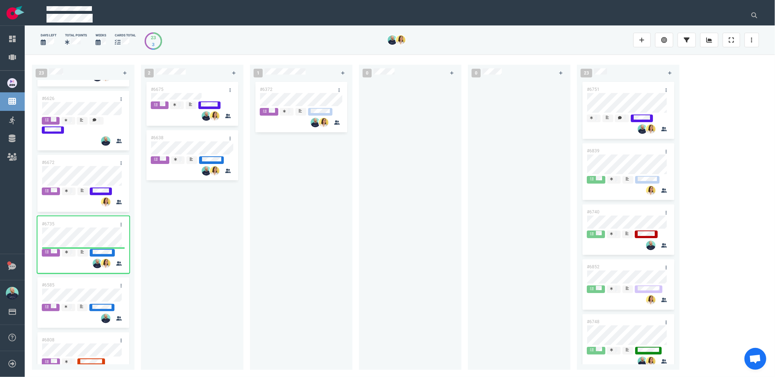
click at [270, 232] on div "#6372" at bounding box center [301, 220] width 94 height 281
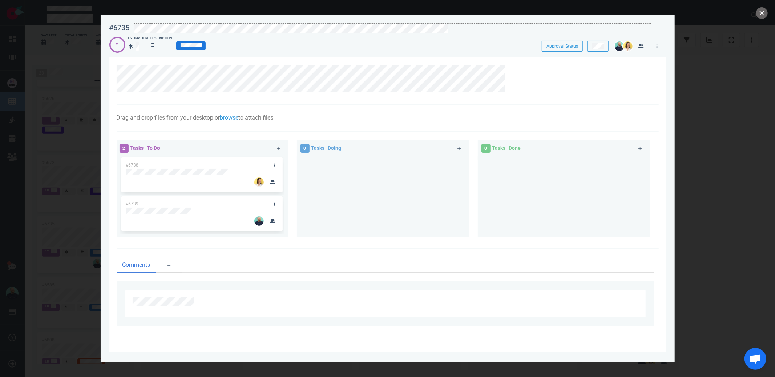
drag, startPoint x: 456, startPoint y: 39, endPoint x: 452, endPoint y: 28, distance: 11.4
click at [456, 38] on div "2 Estimation Description" at bounding box center [318, 44] width 419 height 17
click at [451, 26] on div at bounding box center [392, 29] width 517 height 10
click at [767, 7] on div at bounding box center [387, 188] width 775 height 377
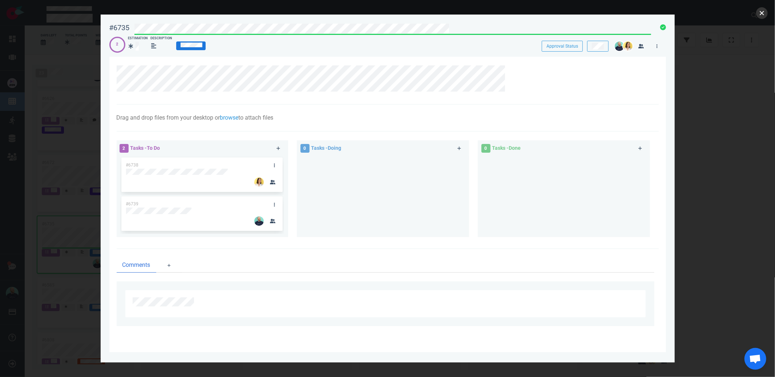
click at [756, 16] on button "close" at bounding box center [762, 13] width 12 height 12
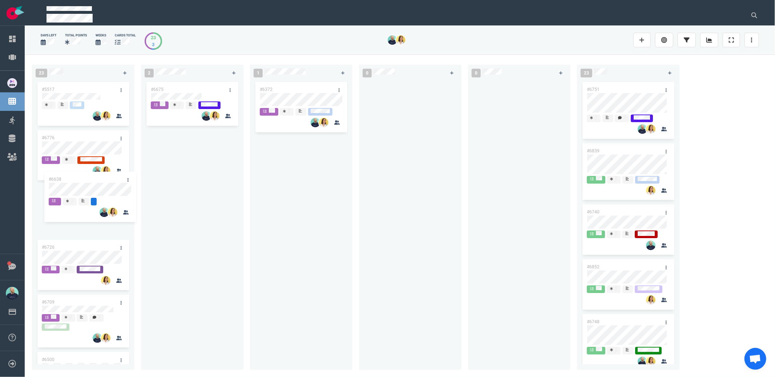
drag, startPoint x: 122, startPoint y: 158, endPoint x: 83, endPoint y: 182, distance: 46.0
click at [83, 182] on div "23 #5517 #6776 #6726 #6709 #6500 #6662 #6252 #6678 #6705 #6626 #6672 #6735 #658…" at bounding box center [400, 215] width 750 height 322
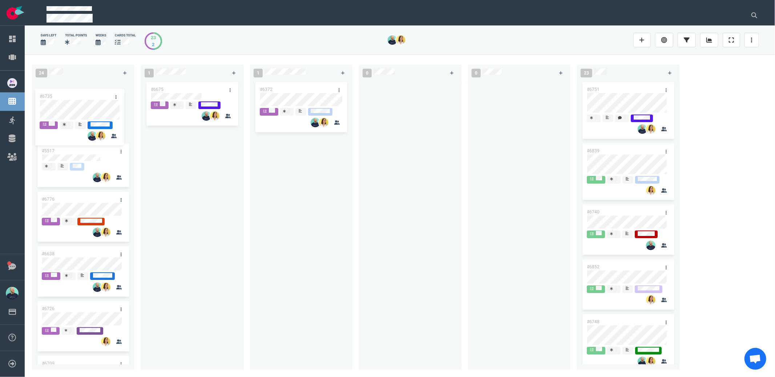
click at [85, 107] on div "#5517 #6776 #6638 #6726 #6709 #6500 #6662 #6252 #6678 #6705 #6626 #6672 #6735 #…" at bounding box center [83, 220] width 94 height 281
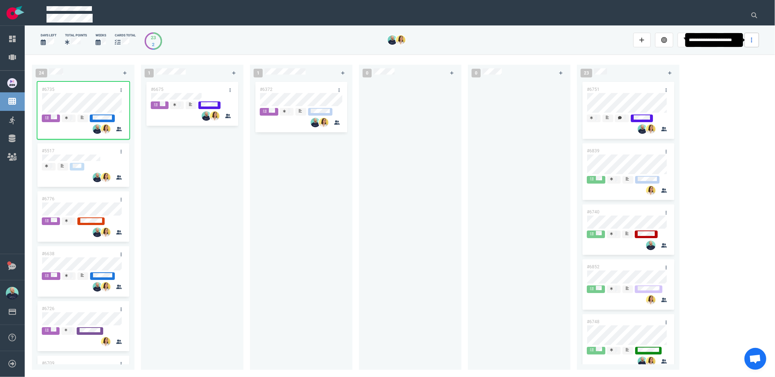
click at [752, 33] on link at bounding box center [751, 40] width 15 height 15
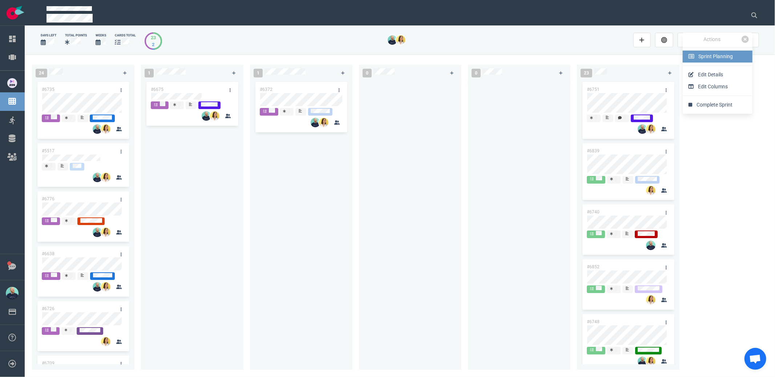
click at [724, 58] on span "Sprint Planning" at bounding box center [716, 56] width 35 height 6
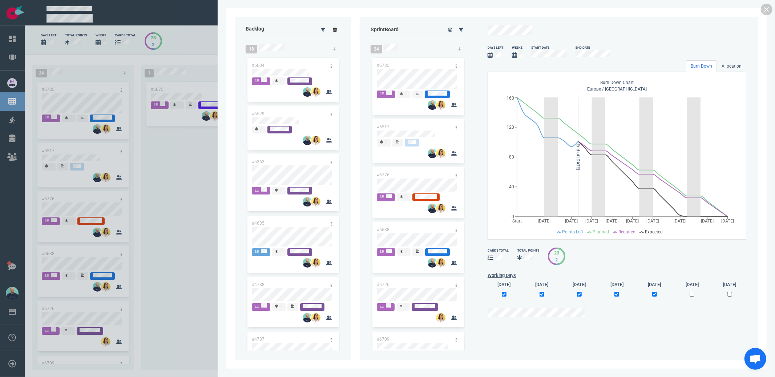
click at [336, 25] on div at bounding box center [329, 30] width 31 height 18
click at [337, 28] on link at bounding box center [335, 29] width 12 height 9
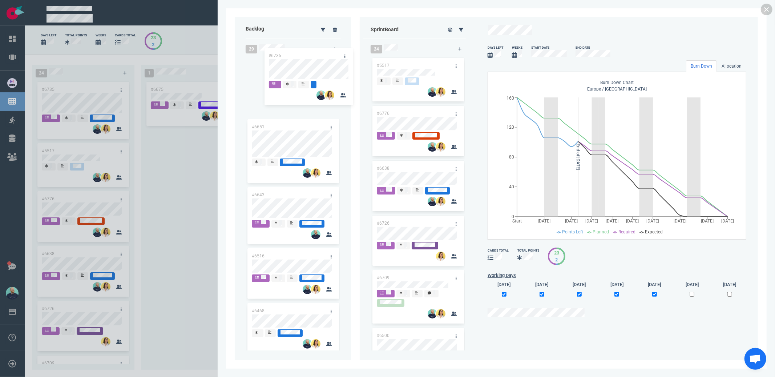
click at [291, 62] on div "Backlog 29 #6651 #6643 #6516 #6468 #6464 #6514 #6512 #6458 #6460 #6462 #6457 #6…" at bounding box center [496, 188] width 523 height 343
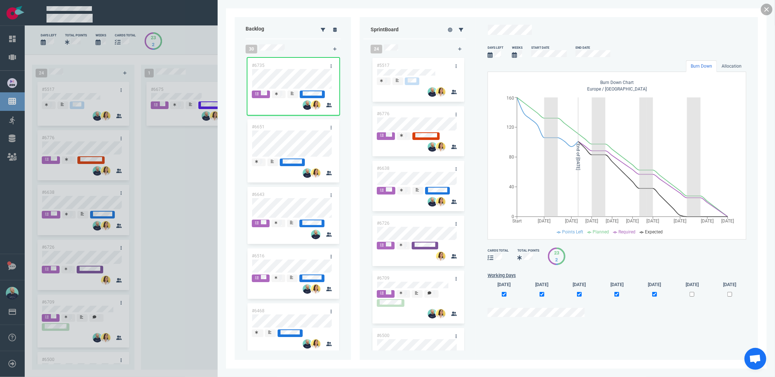
click at [768, 10] on link at bounding box center [767, 10] width 12 height 12
